Goal: Task Accomplishment & Management: Use online tool/utility

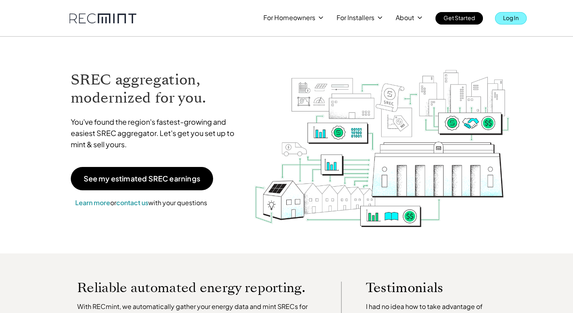
click at [510, 17] on p "Log In" at bounding box center [511, 17] width 16 height 11
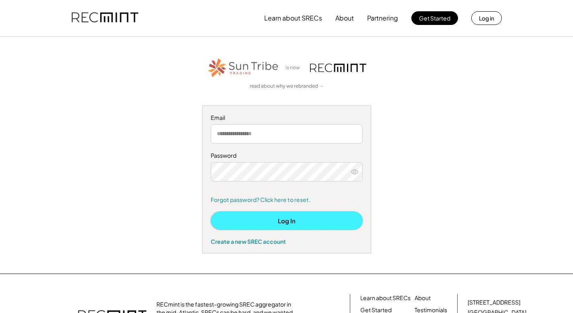
click at [271, 221] on button "Log In" at bounding box center [287, 221] width 152 height 18
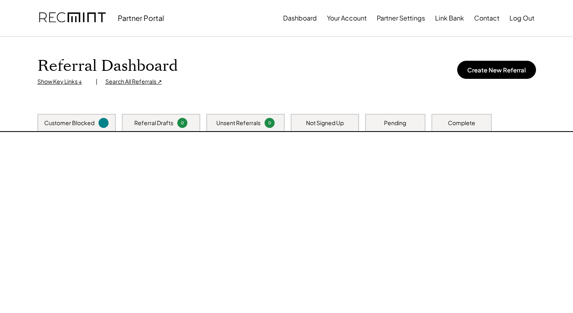
click at [296, 224] on div at bounding box center [286, 232] width 515 height 201
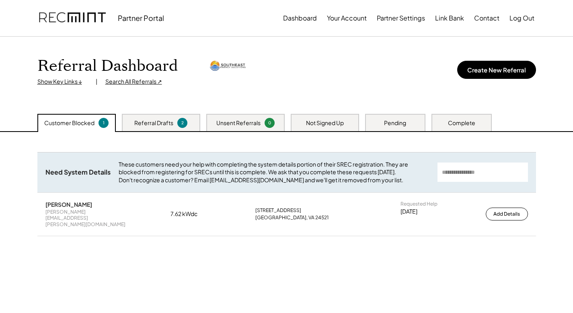
click at [464, 124] on div "Complete" at bounding box center [461, 123] width 27 height 8
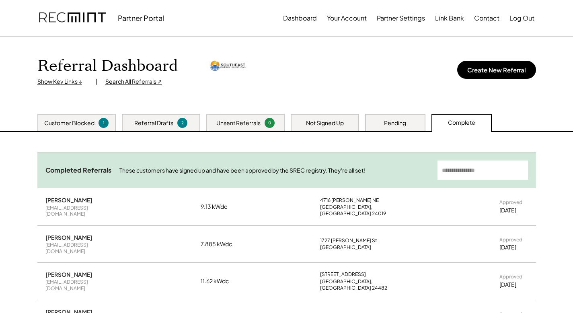
click at [385, 125] on div "Pending" at bounding box center [395, 123] width 22 height 8
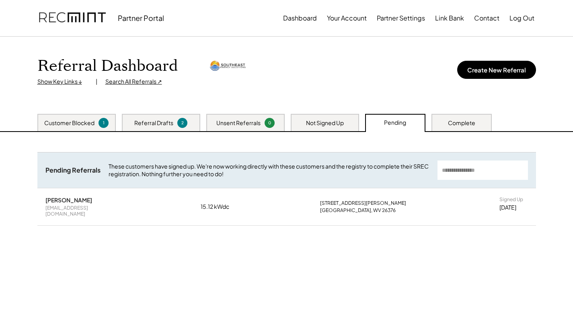
click at [310, 124] on div "Not Signed Up" at bounding box center [325, 123] width 38 height 8
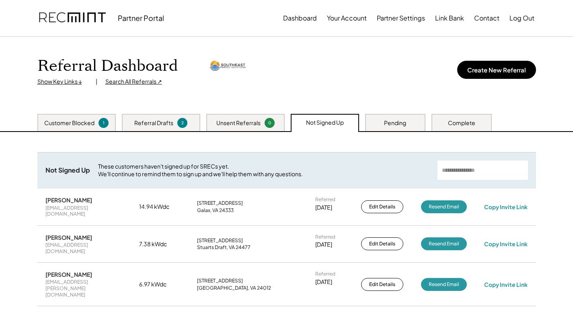
click at [99, 118] on div "Customer Blocked 1" at bounding box center [76, 122] width 78 height 17
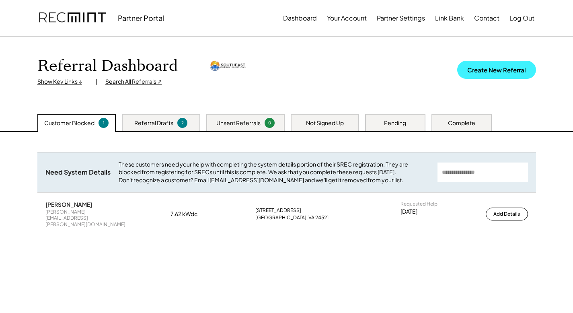
click at [482, 74] on button "Create New Referral" at bounding box center [496, 70] width 79 height 18
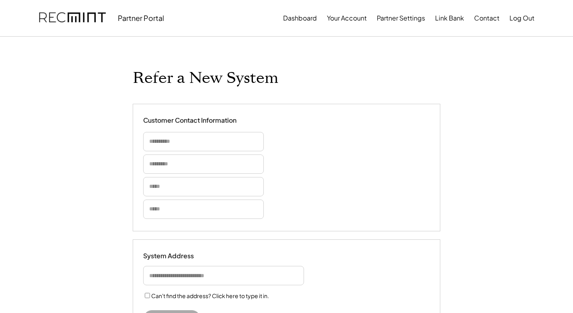
select select "**********"
